Goal: Information Seeking & Learning: Learn about a topic

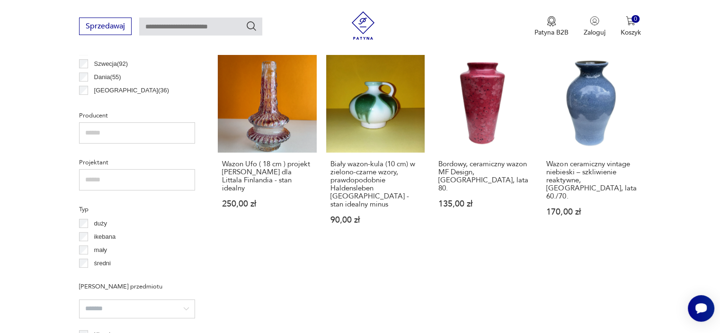
scroll to position [582, 0]
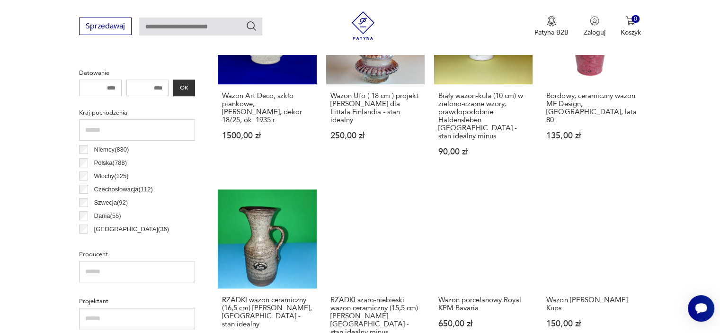
scroll to position [582, 0]
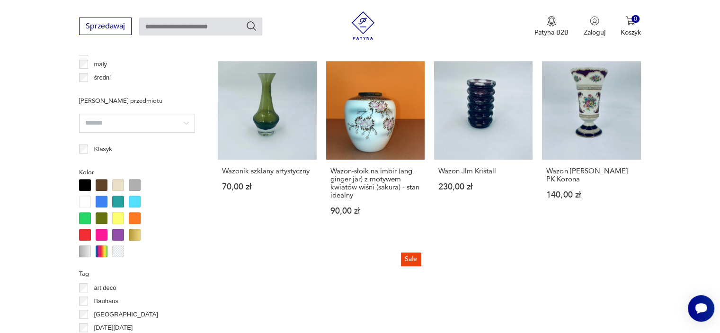
scroll to position [771, 0]
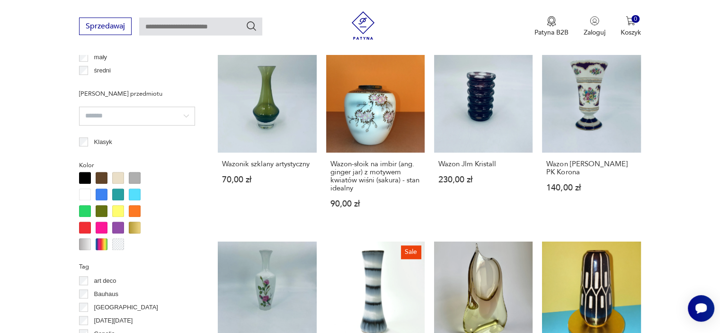
click at [101, 243] on div at bounding box center [102, 244] width 12 height 12
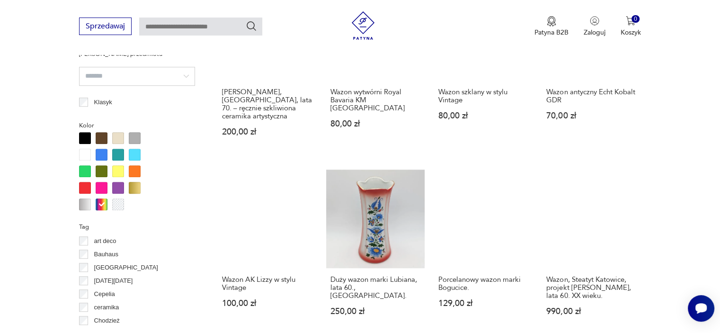
scroll to position [819, 0]
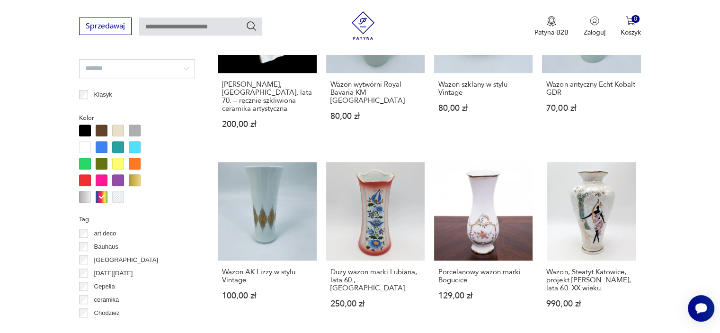
click at [100, 146] on div at bounding box center [102, 147] width 12 height 12
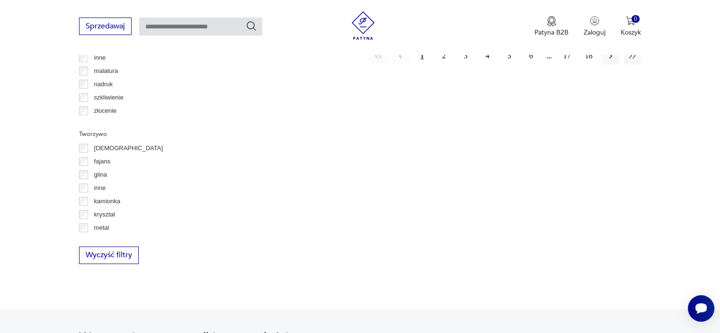
scroll to position [1150, 0]
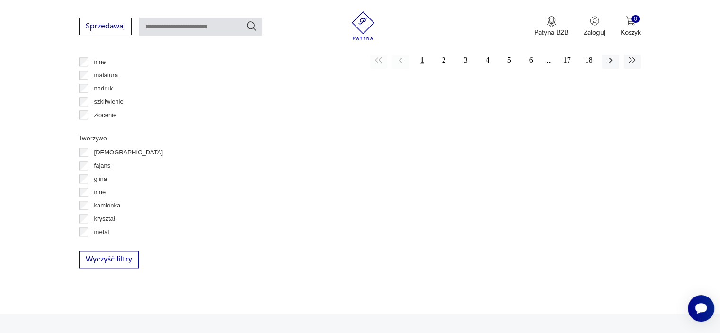
scroll to position [1157, 0]
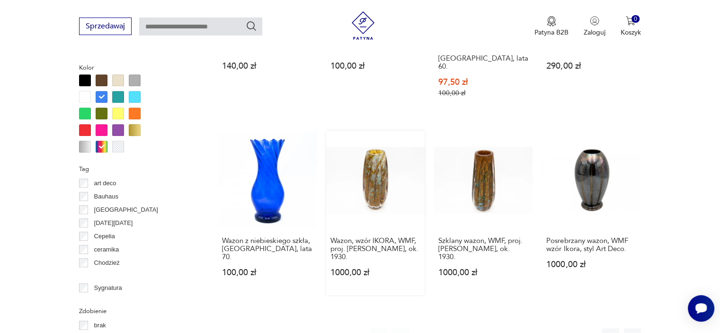
scroll to position [961, 0]
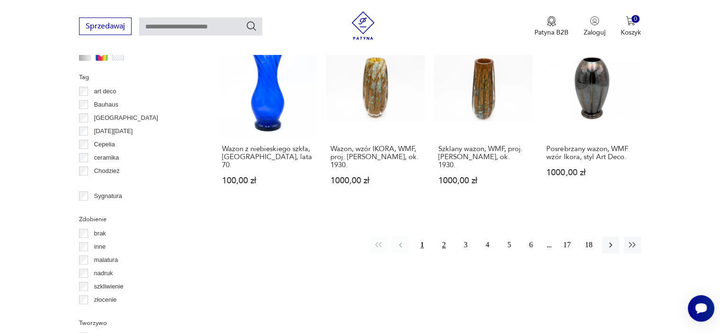
click at [441, 236] on button "2" at bounding box center [443, 244] width 17 height 17
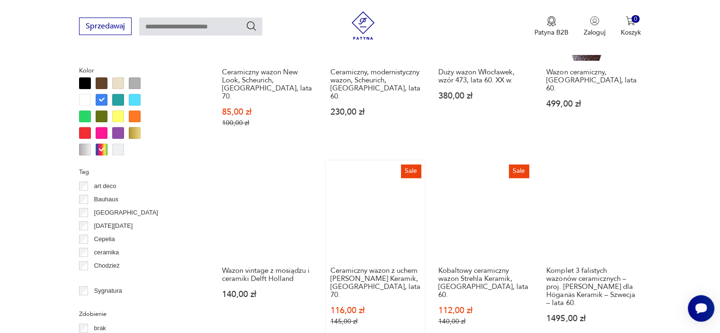
scroll to position [1055, 0]
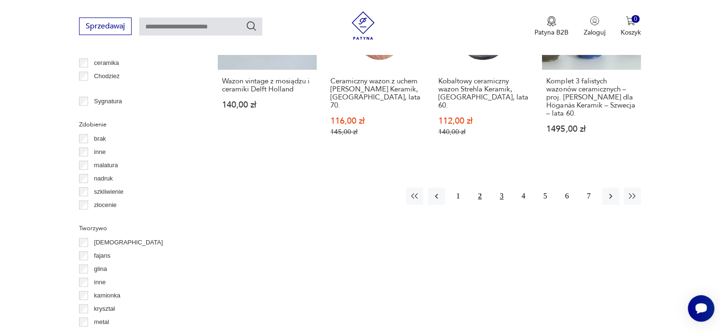
click at [499, 187] on button "3" at bounding box center [501, 195] width 17 height 17
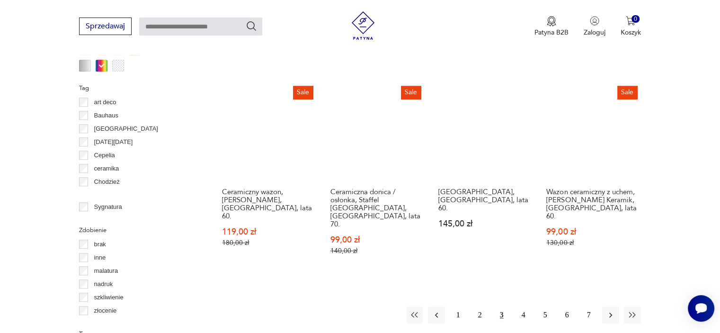
scroll to position [1055, 0]
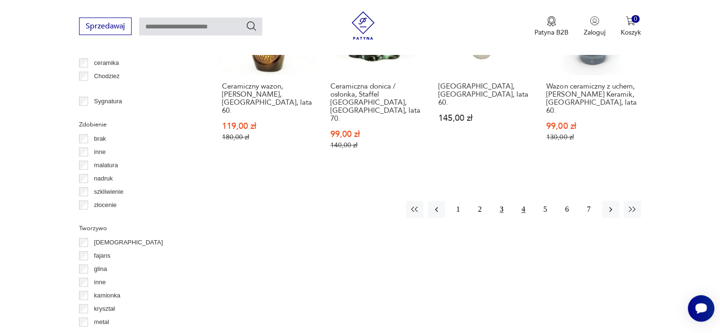
click at [522, 201] on button "4" at bounding box center [523, 209] width 17 height 17
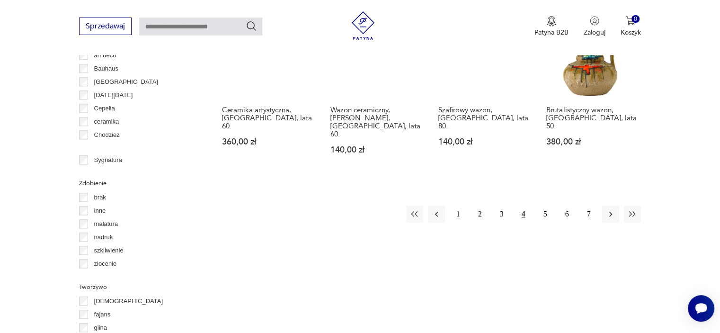
scroll to position [1008, 0]
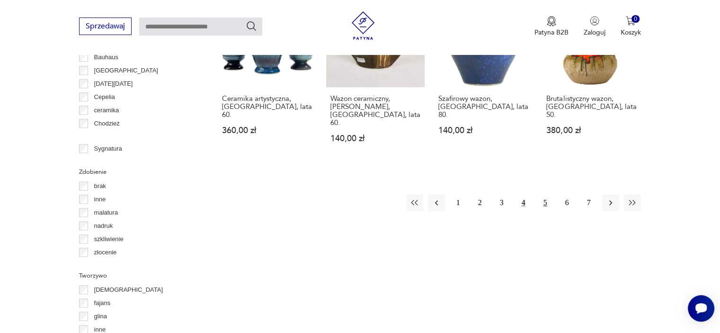
click at [543, 194] on button "5" at bounding box center [545, 202] width 17 height 17
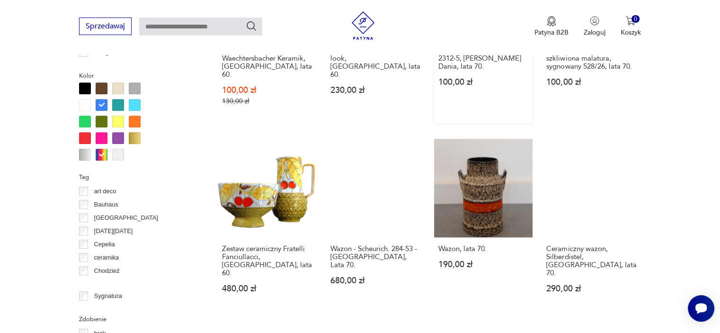
scroll to position [913, 0]
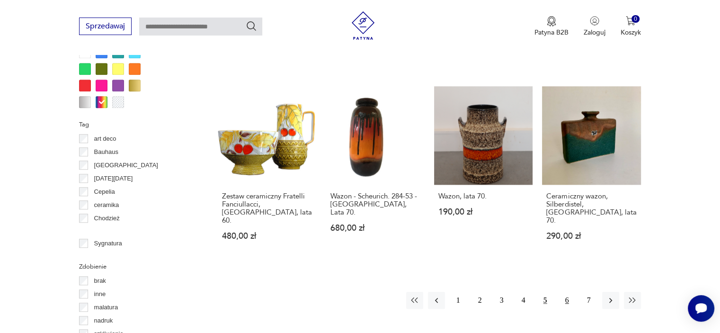
click at [565, 291] on button "6" at bounding box center [566, 299] width 17 height 17
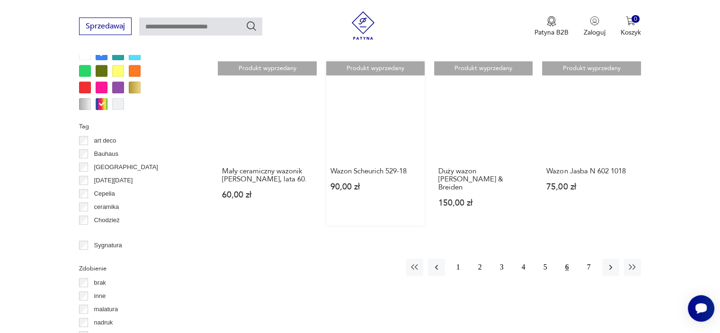
scroll to position [913, 0]
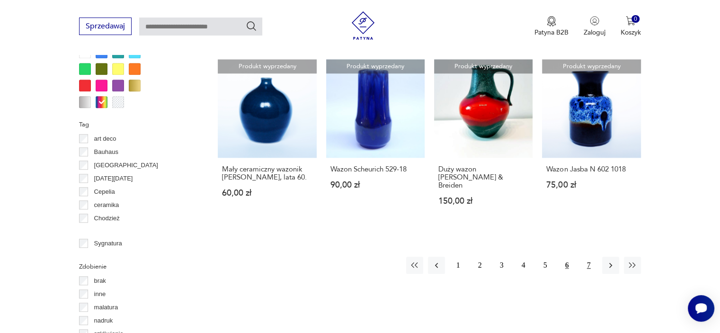
click at [588, 256] on button "7" at bounding box center [588, 264] width 17 height 17
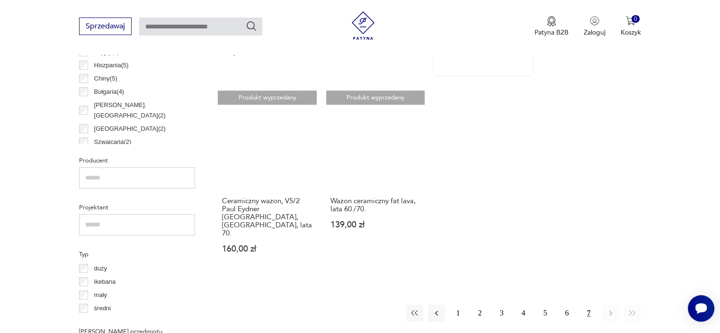
scroll to position [535, 0]
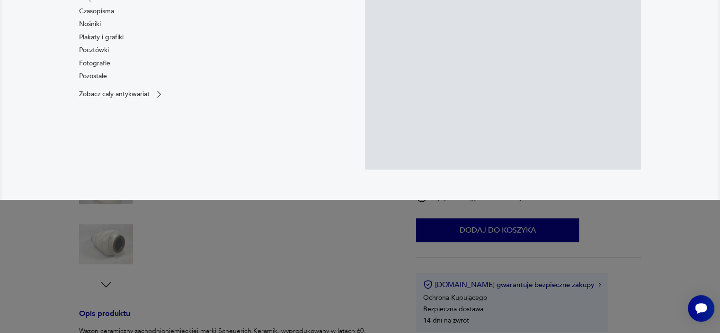
scroll to position [189, 0]
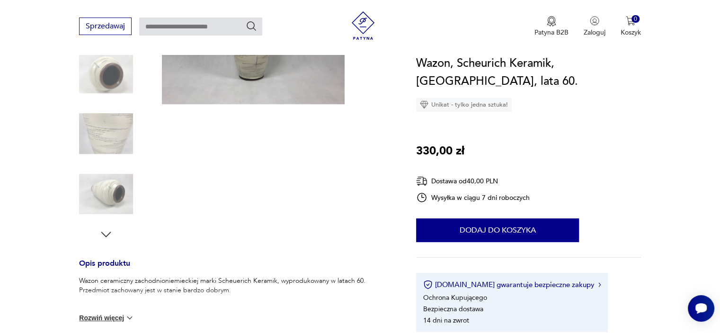
click at [97, 132] on img at bounding box center [106, 133] width 54 height 54
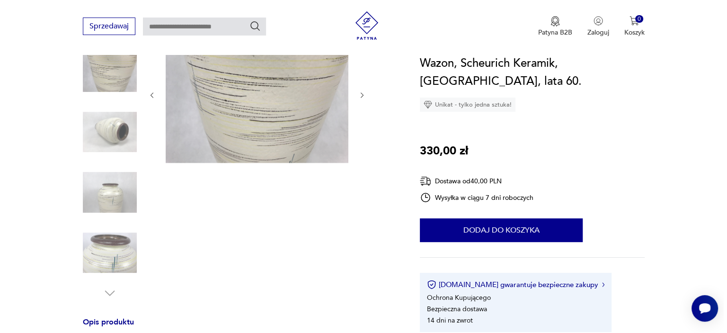
scroll to position [47, 0]
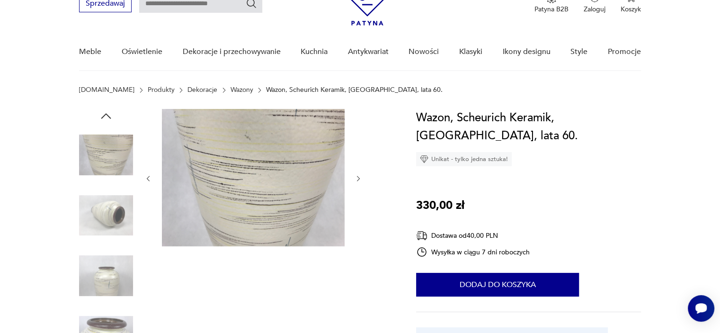
click at [267, 141] on img at bounding box center [253, 177] width 183 height 137
